Goal: Navigation & Orientation: Find specific page/section

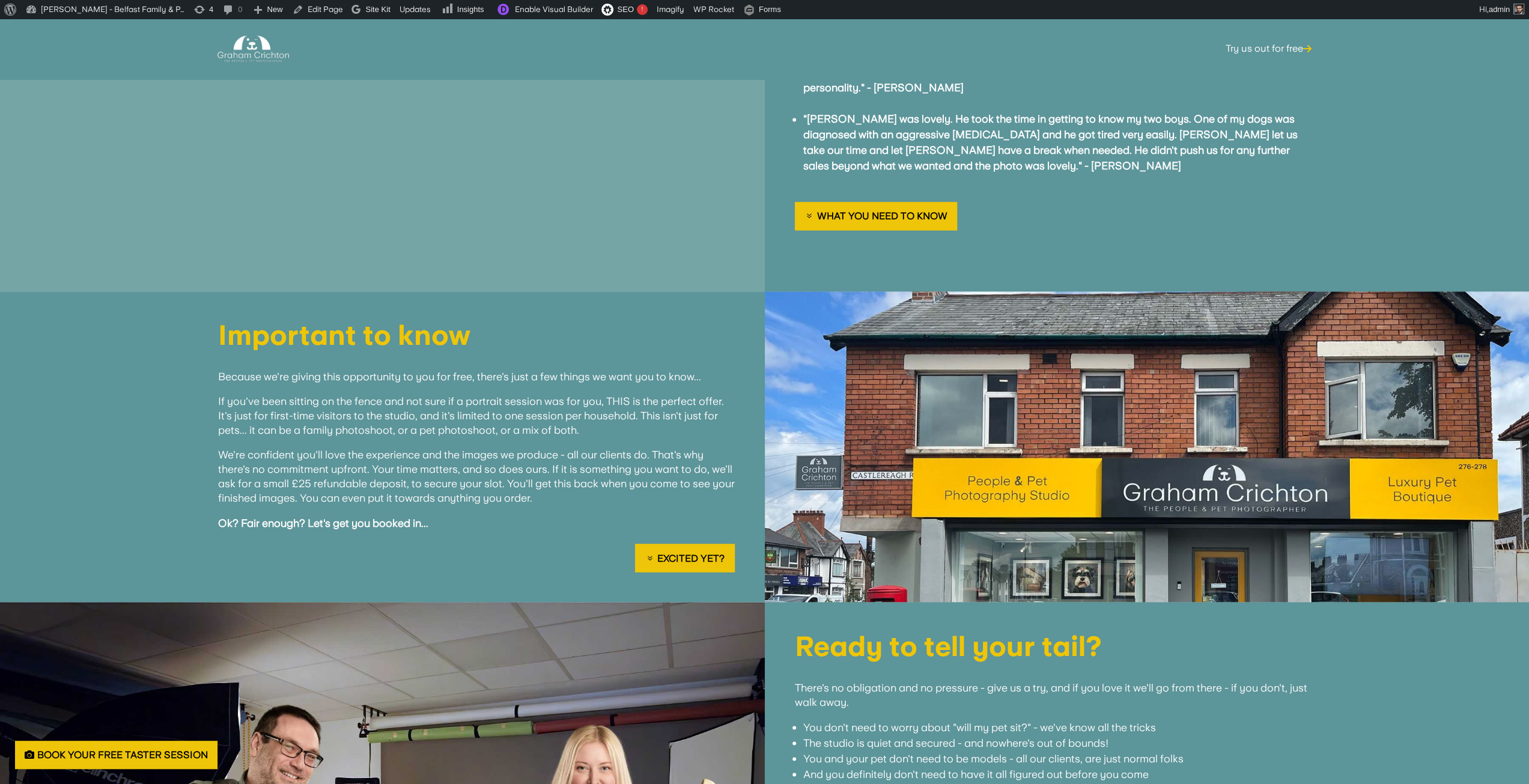
scroll to position [1622, 0]
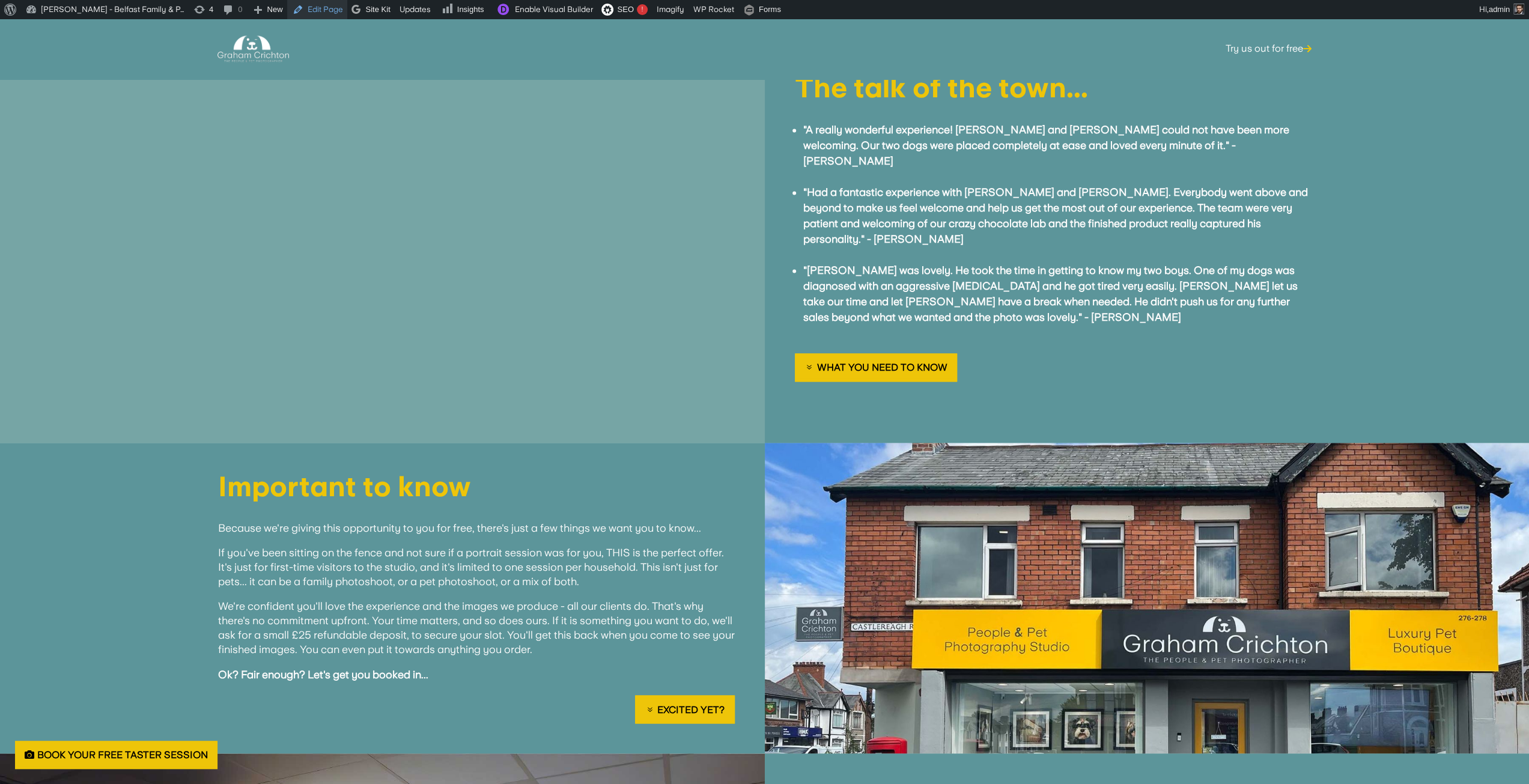
click at [315, 10] on link "Edit Page" at bounding box center [317, 10] width 60 height 19
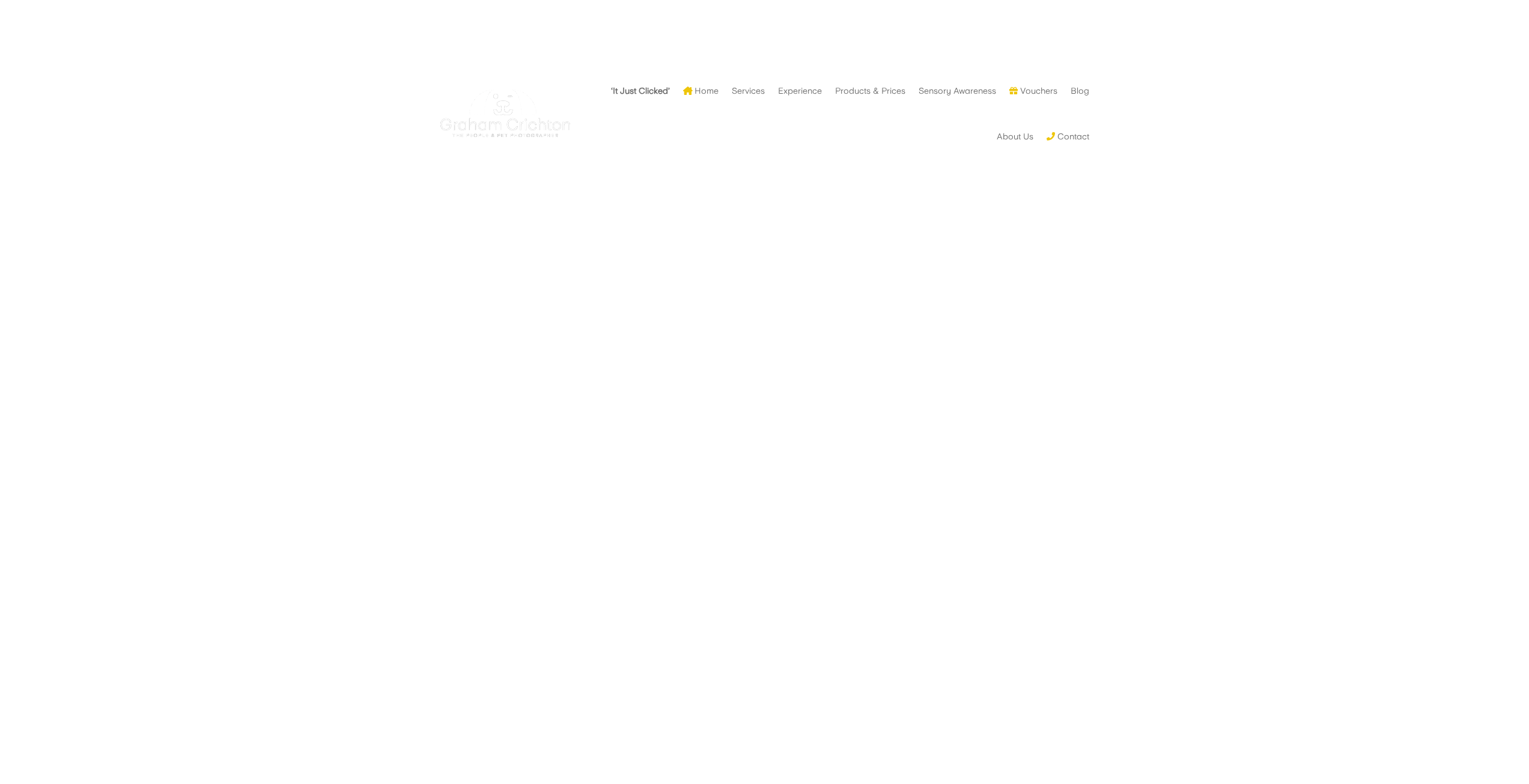
scroll to position [1622, 0]
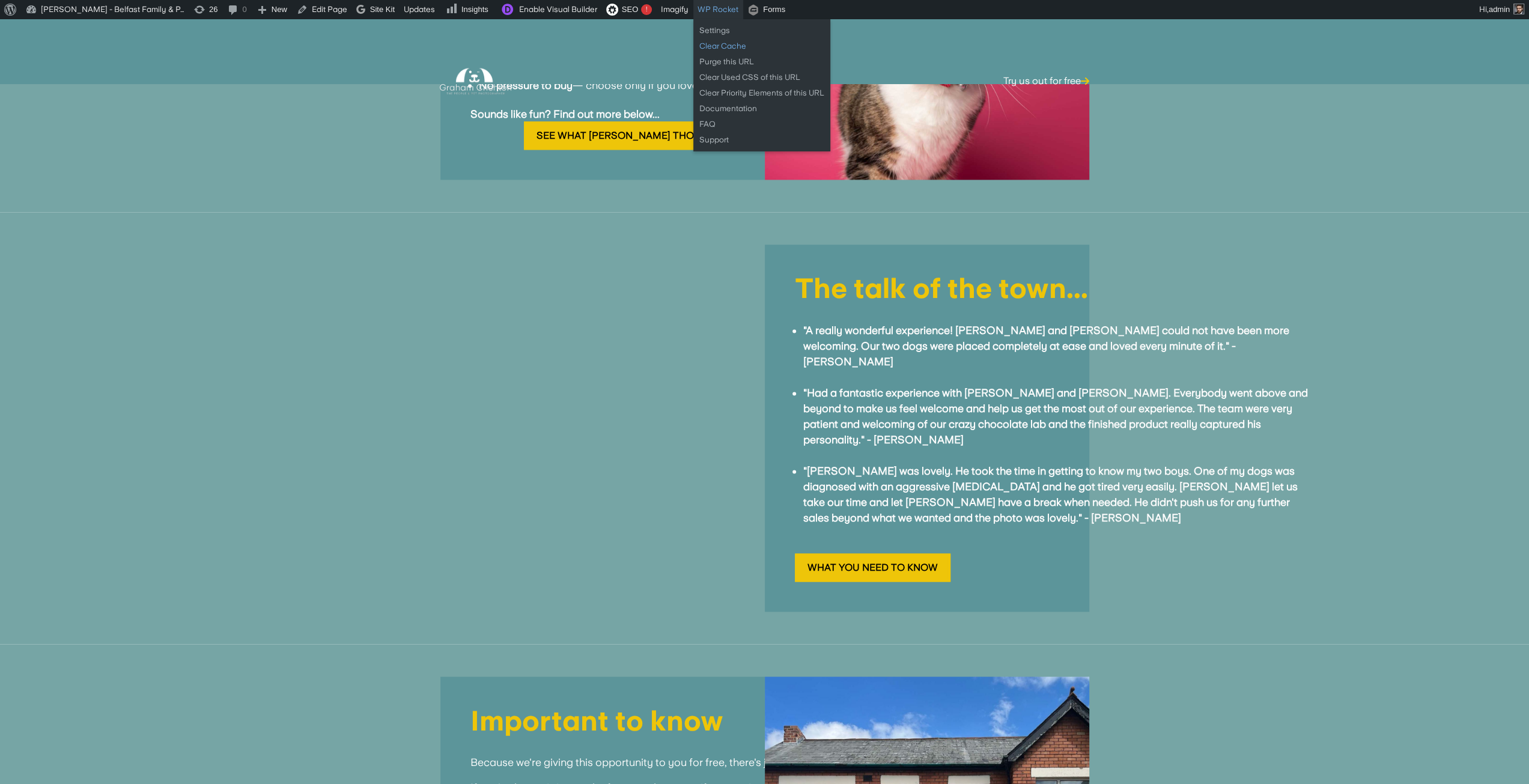
click at [725, 47] on link "Clear Cache" at bounding box center [762, 46] width 137 height 16
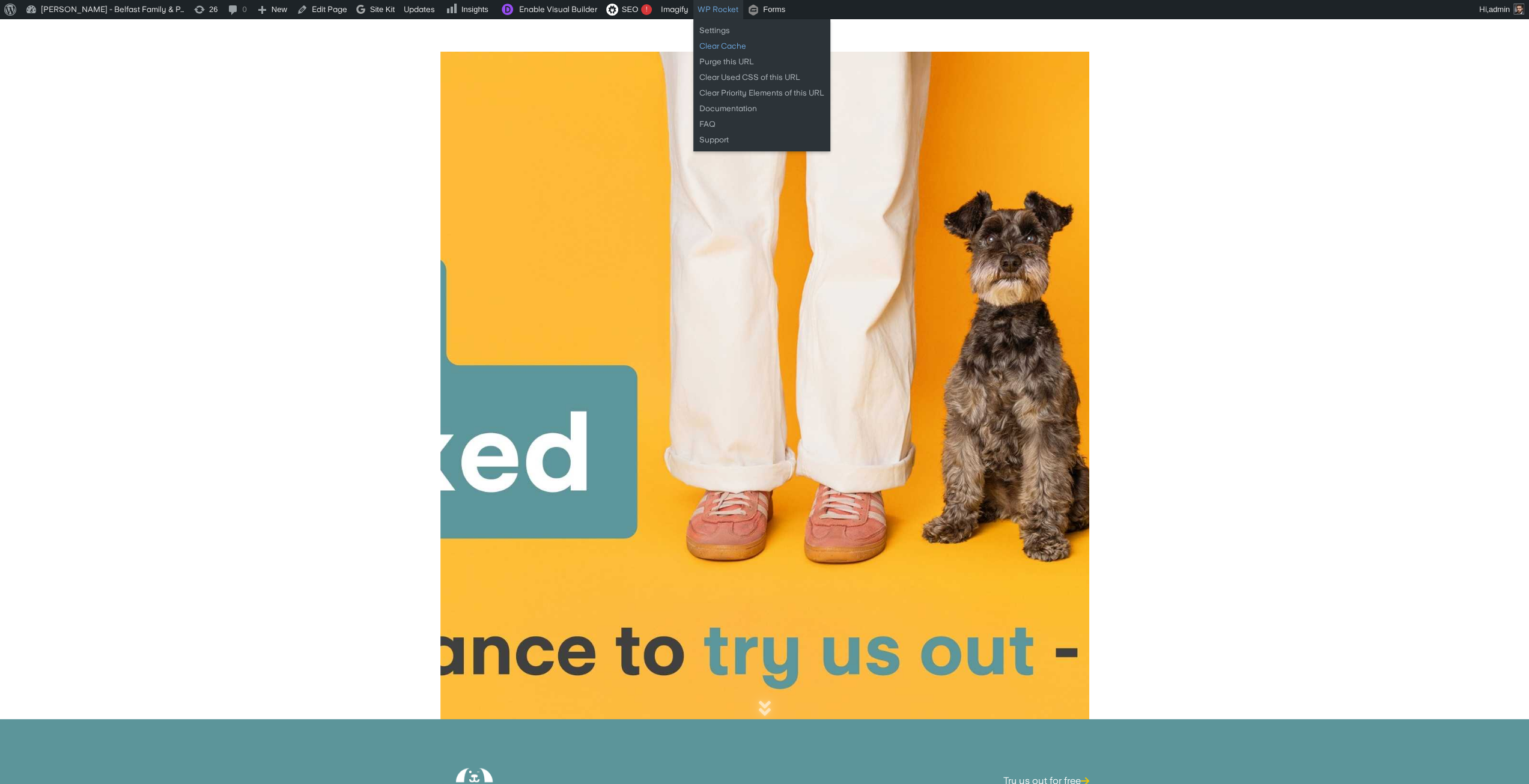
click at [711, 43] on link "Clear Cache" at bounding box center [762, 46] width 137 height 16
click at [720, 60] on link "Purge this URL" at bounding box center [762, 61] width 137 height 16
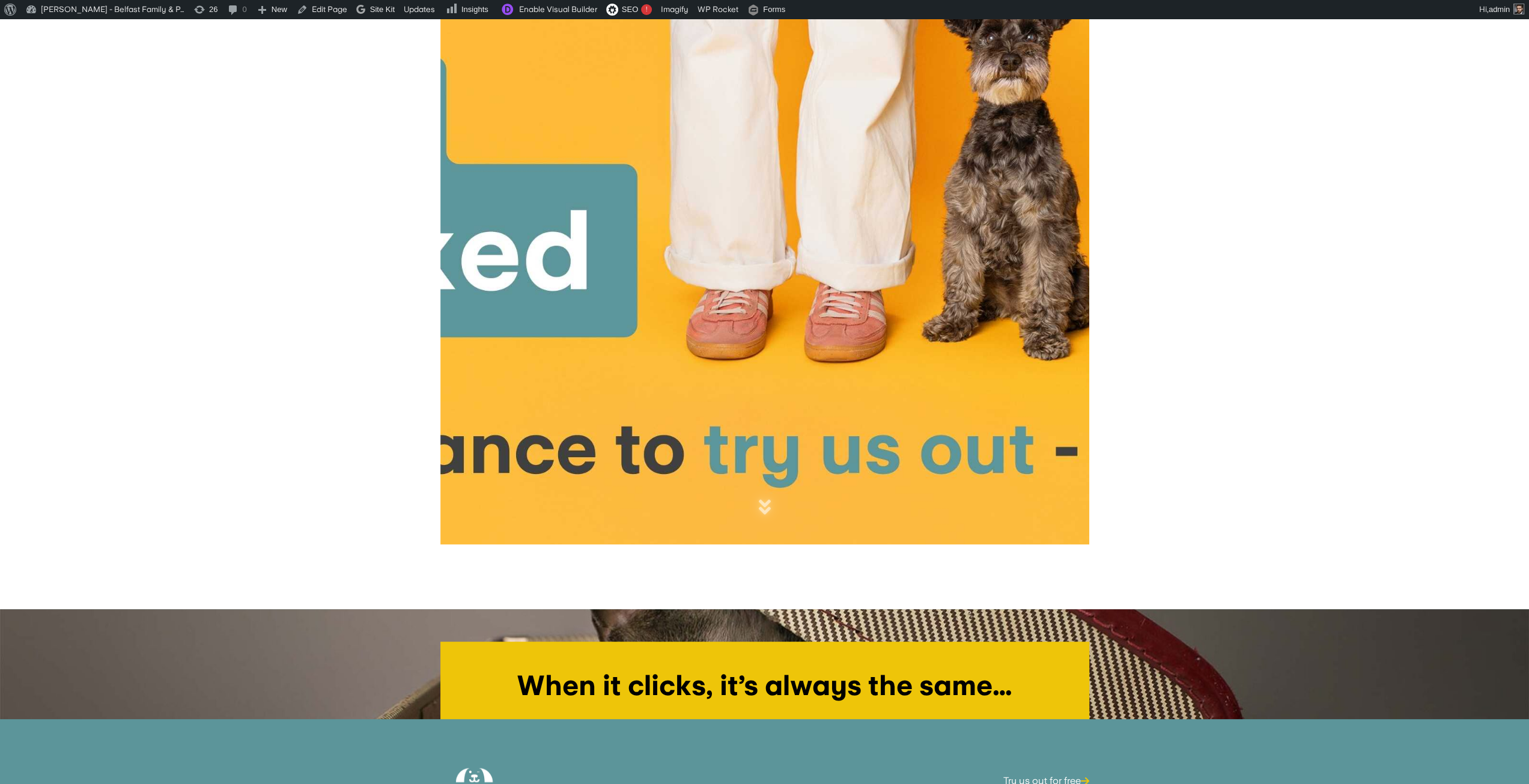
scroll to position [480, 0]
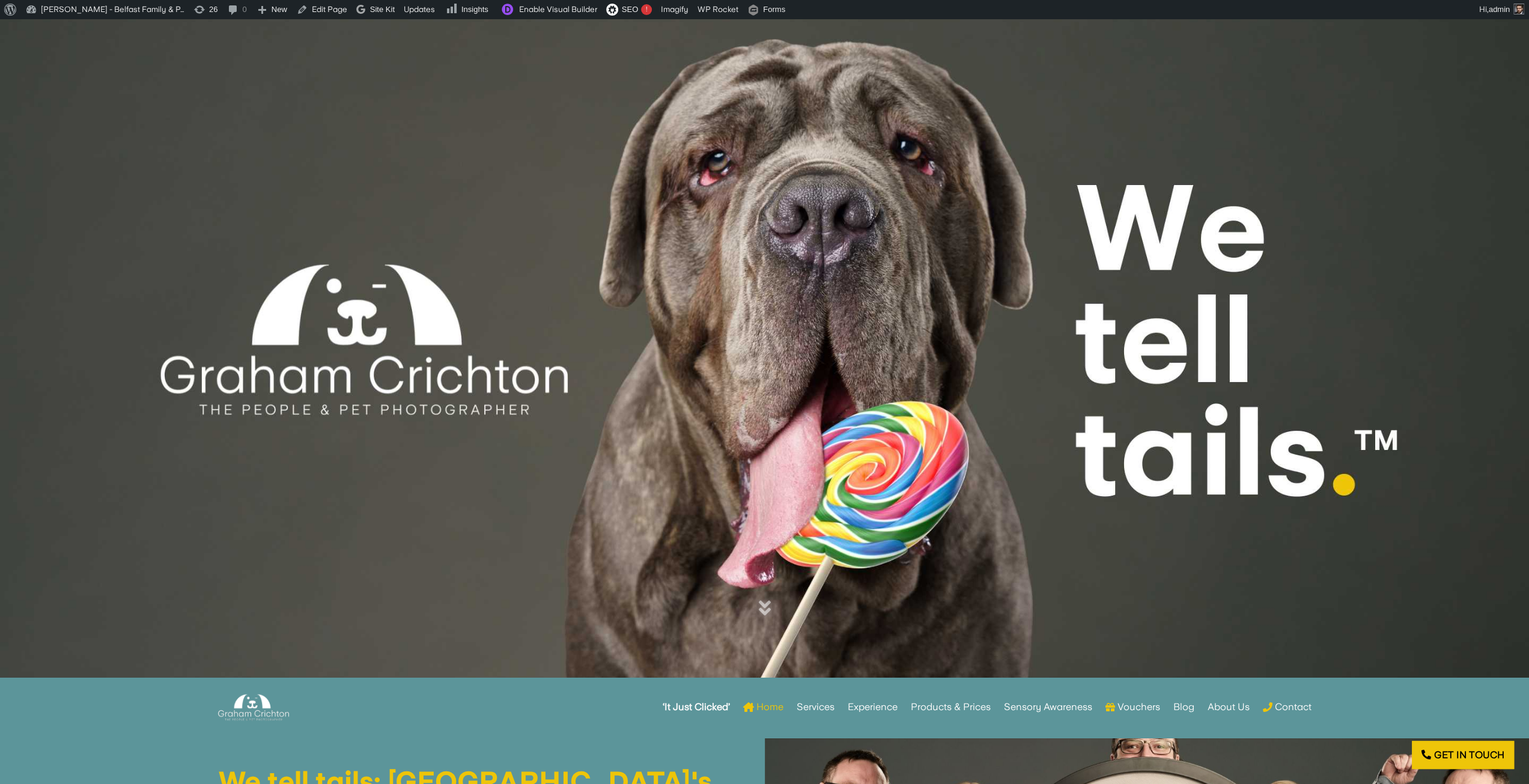
scroll to position [181, 0]
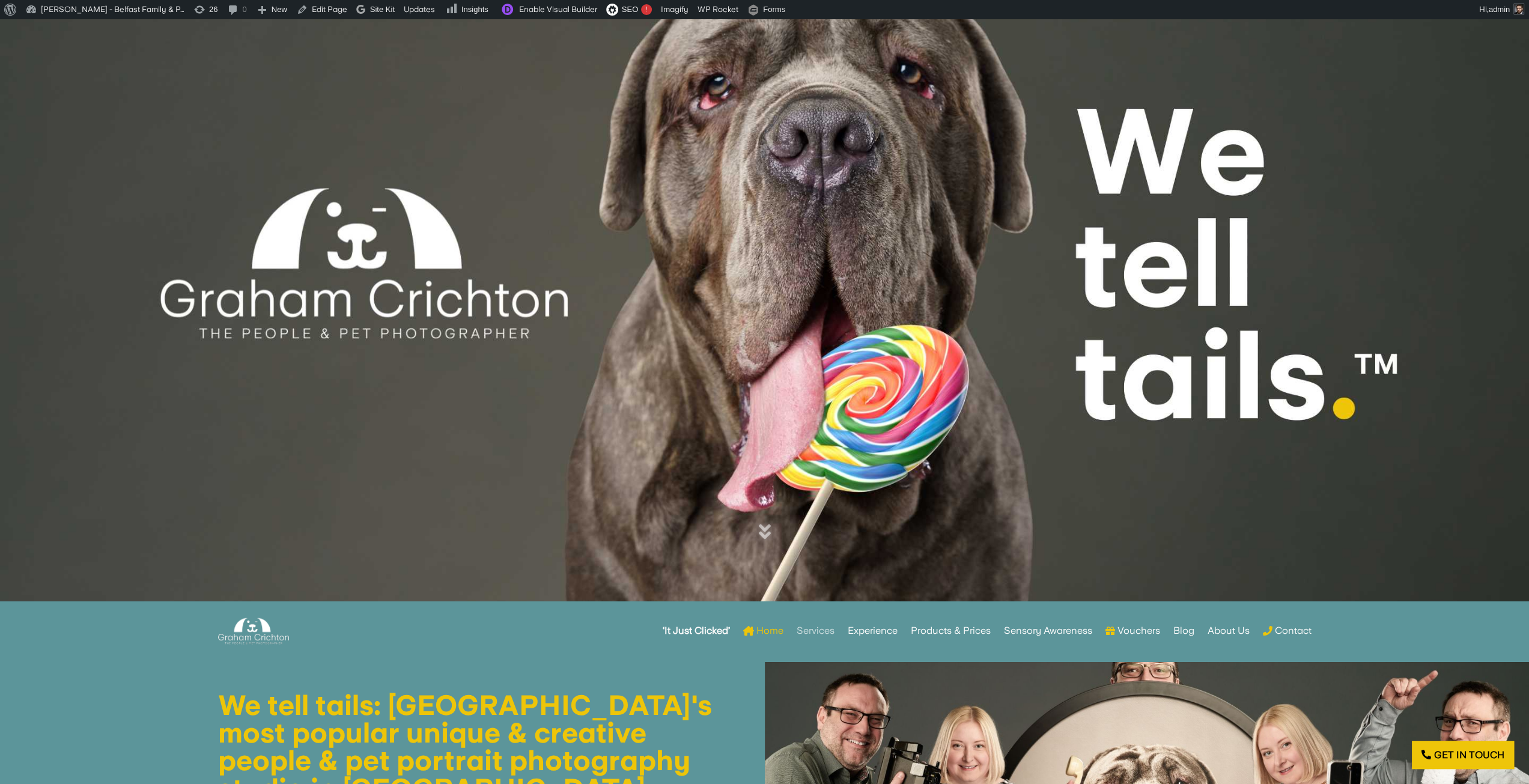
click at [814, 635] on link "Services" at bounding box center [815, 630] width 38 height 47
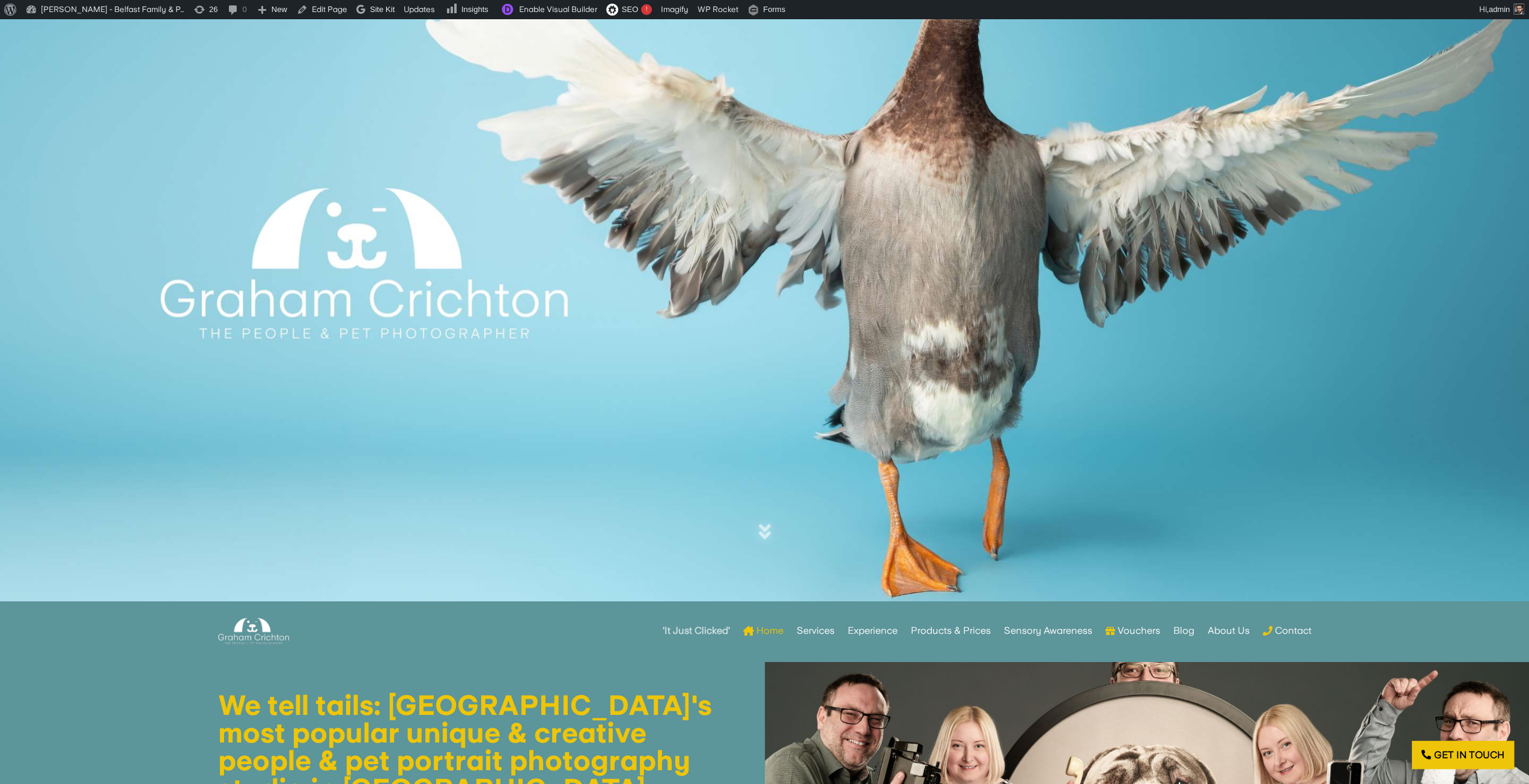
click at [714, 635] on strong "‘It Just Clicked’" at bounding box center [696, 630] width 67 height 8
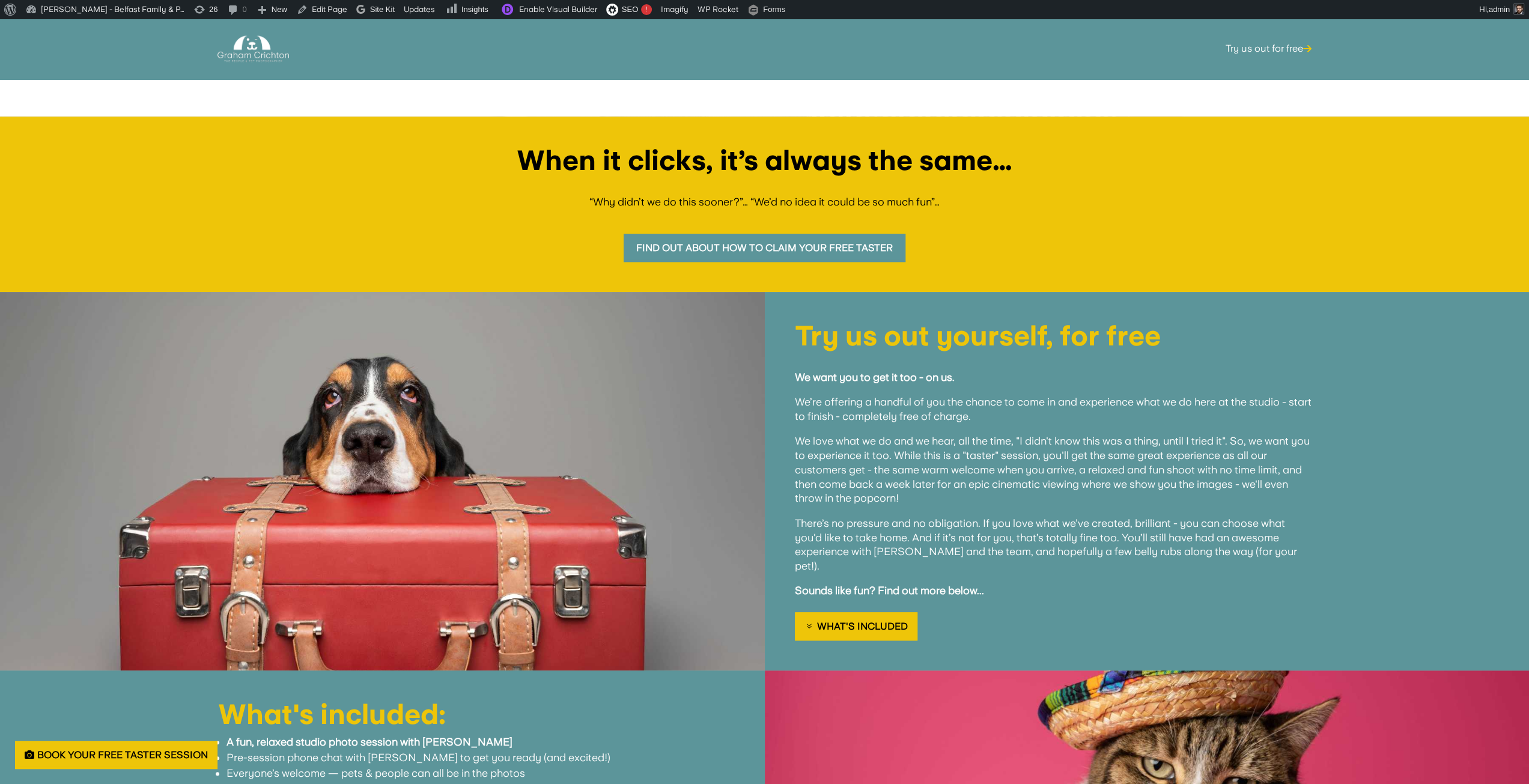
scroll to position [841, 0]
